Goal: Book appointment/travel/reservation

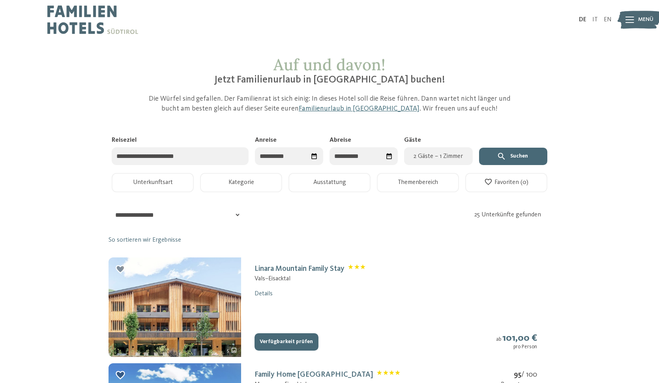
click at [313, 157] on icon "Datum auswählen" at bounding box center [315, 156] width 8 height 8
click at [270, 265] on div "29" at bounding box center [267, 266] width 13 height 15
type input "**********"
click at [383, 175] on span "Nächster Monat" at bounding box center [385, 176] width 8 height 8
click at [360, 206] on div "3" at bounding box center [360, 205] width 13 height 15
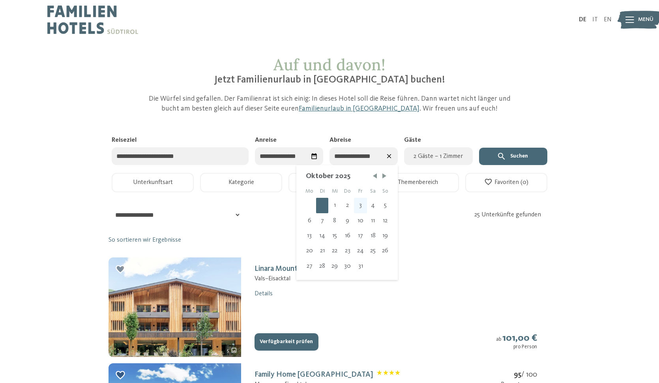
type input "**********"
click at [437, 157] on span "2 Gäste – 1 Zimmer" at bounding box center [438, 156] width 59 height 9
select select "*"
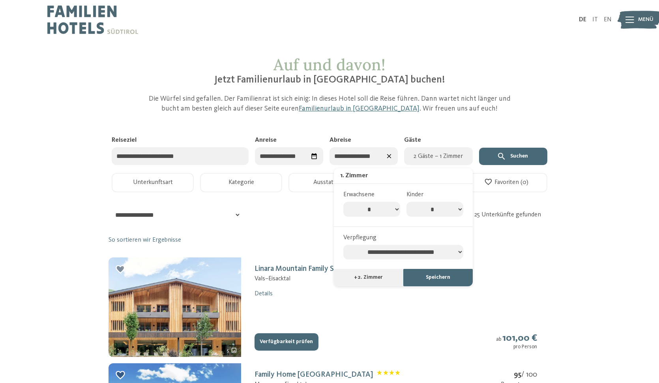
select select "*"
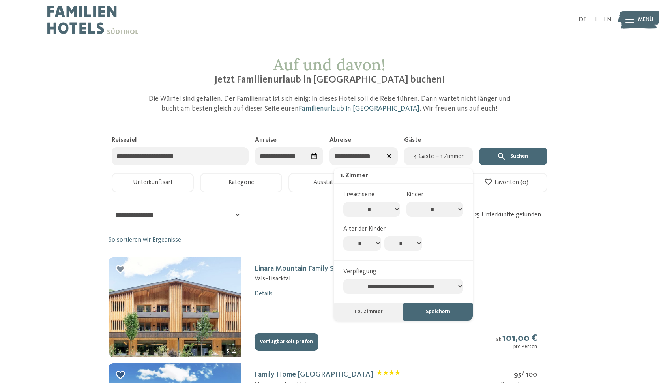
select select "*"
click at [405, 237] on select "* * * * * * * * * * ** ** ** ** ** ** ** **" at bounding box center [404, 243] width 38 height 15
select select "*"
click at [437, 303] on button "Speichern" at bounding box center [438, 311] width 69 height 17
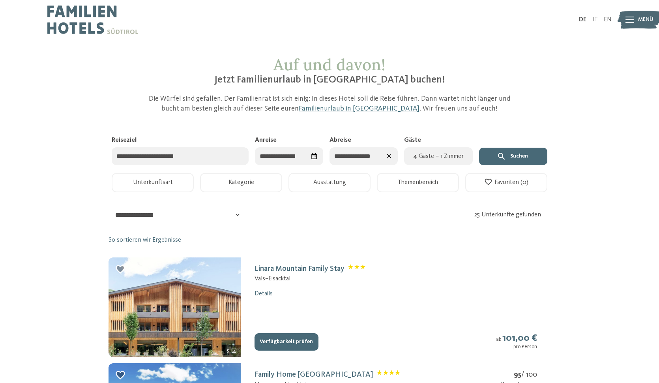
click at [219, 182] on button "Kategorie" at bounding box center [241, 182] width 82 height 19
click at [349, 175] on button "Ausstattung" at bounding box center [330, 182] width 82 height 19
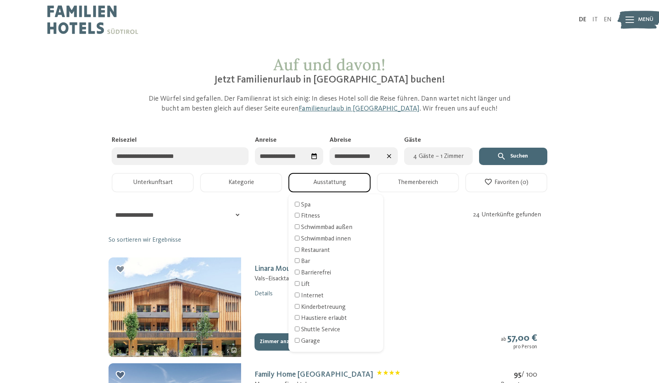
click at [412, 183] on button "Themenbereich" at bounding box center [418, 182] width 82 height 19
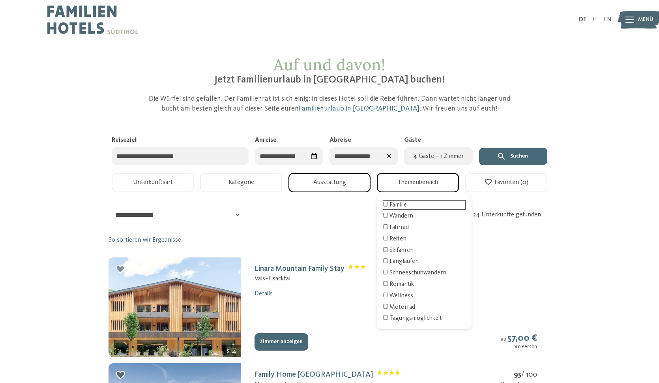
click at [394, 205] on div "Familie" at bounding box center [424, 205] width 82 height 9
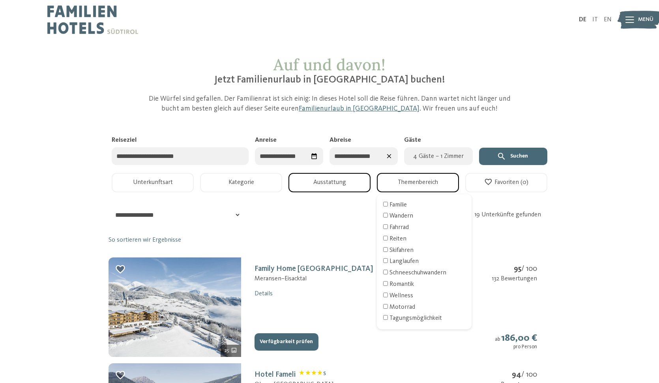
click at [286, 336] on button "Verfügbarkeit prüfen" at bounding box center [287, 341] width 64 height 17
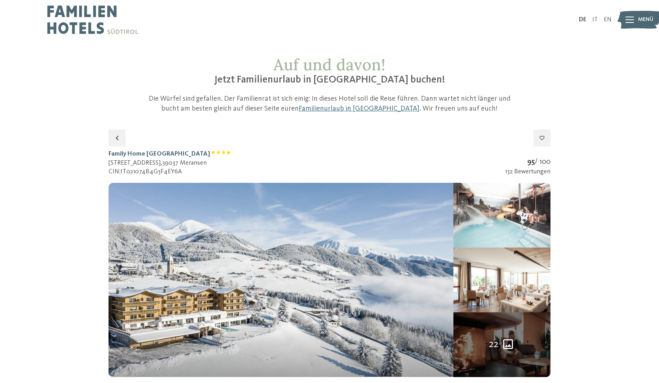
scroll to position [130, 0]
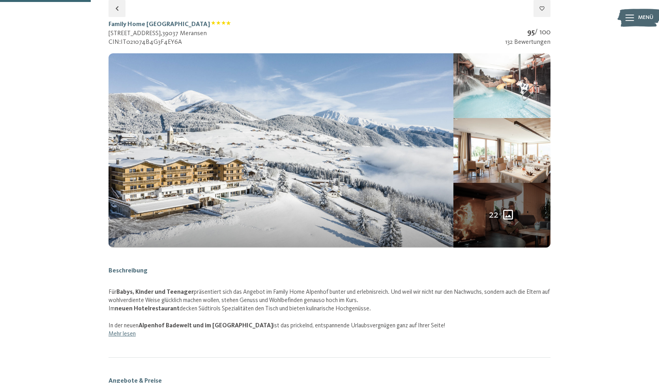
select select "*"
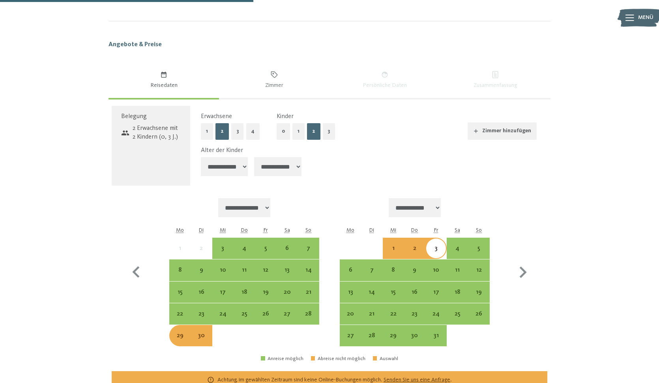
scroll to position [425, 0]
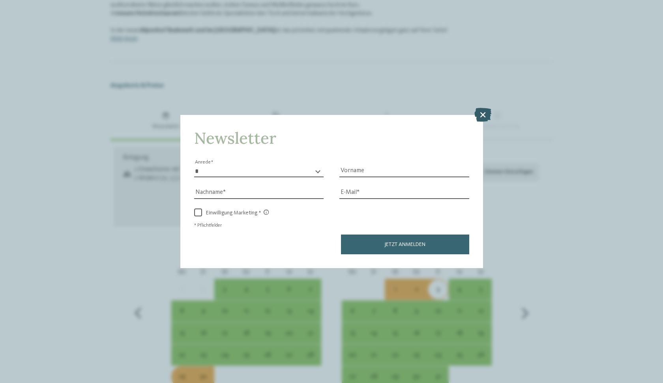
click at [480, 107] on icon at bounding box center [483, 114] width 17 height 14
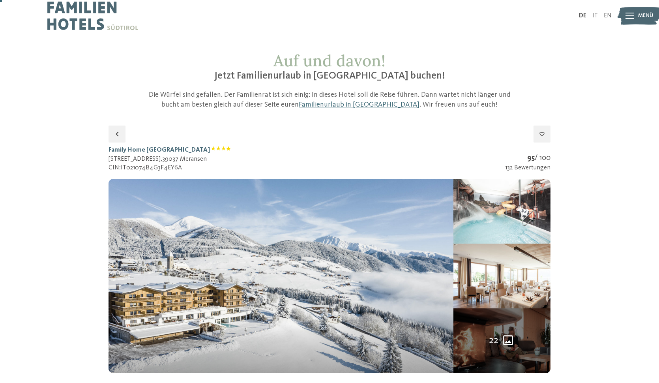
scroll to position [4, 0]
